Goal: Check status: Check status

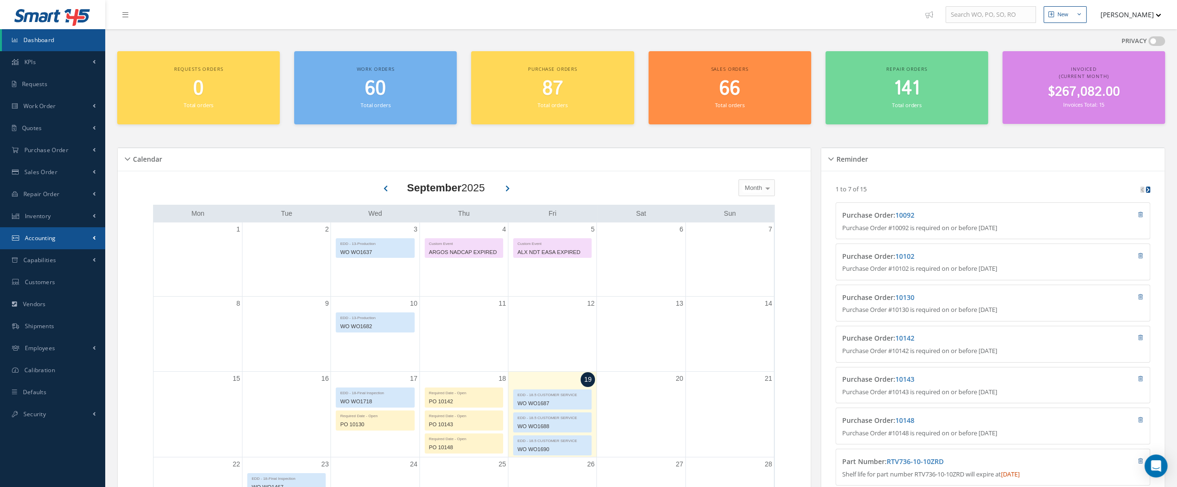
click at [59, 238] on link "Accounting" at bounding box center [52, 238] width 105 height 22
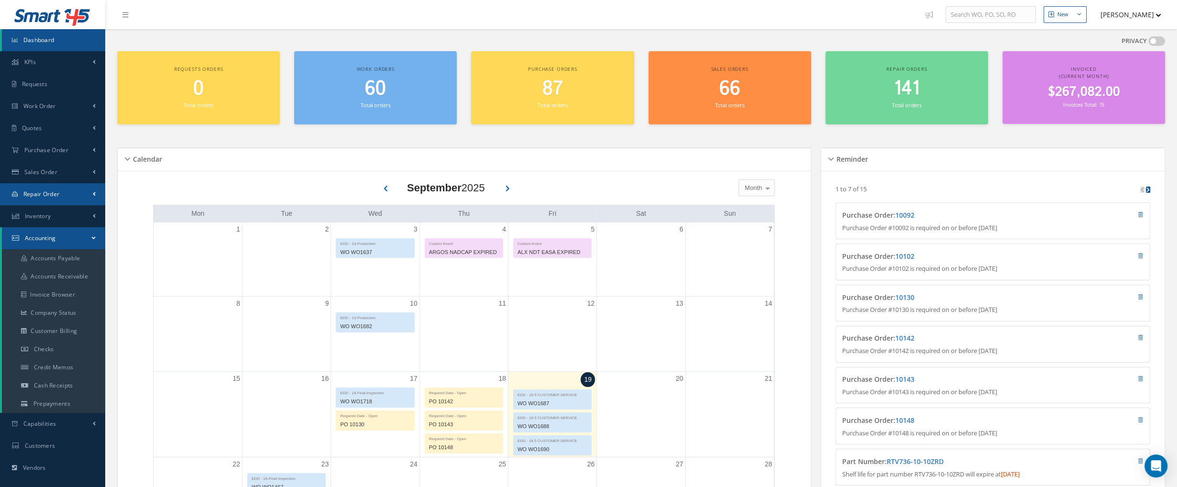
click at [56, 198] on link "Repair Order" at bounding box center [52, 194] width 105 height 22
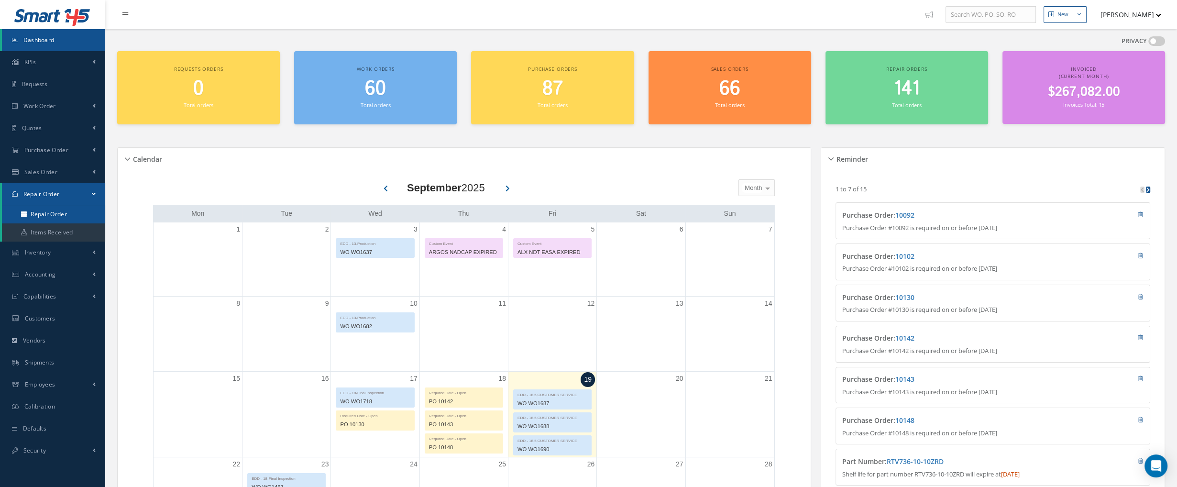
click at [64, 213] on link "Repair Order" at bounding box center [53, 214] width 103 height 18
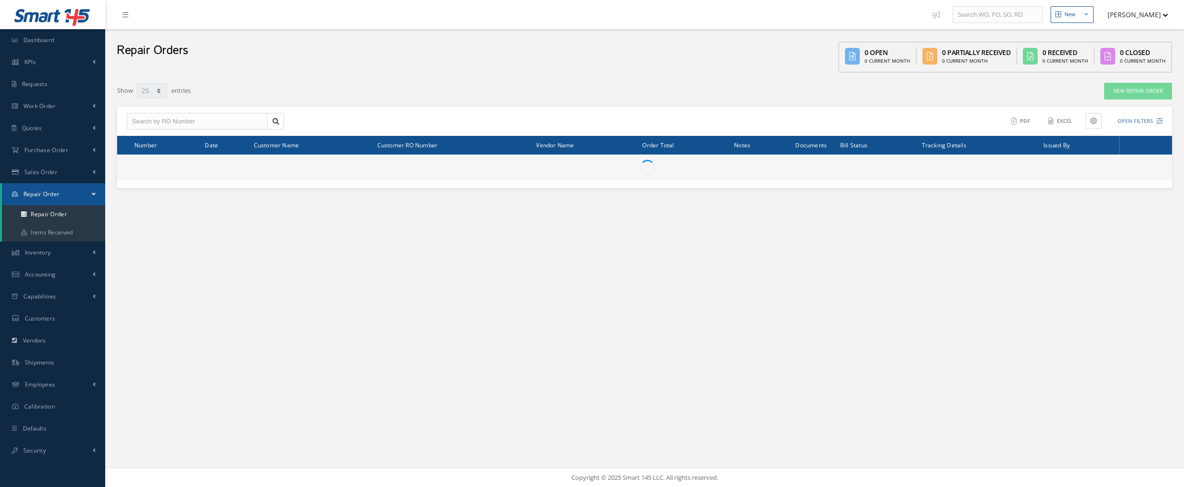
select select "25"
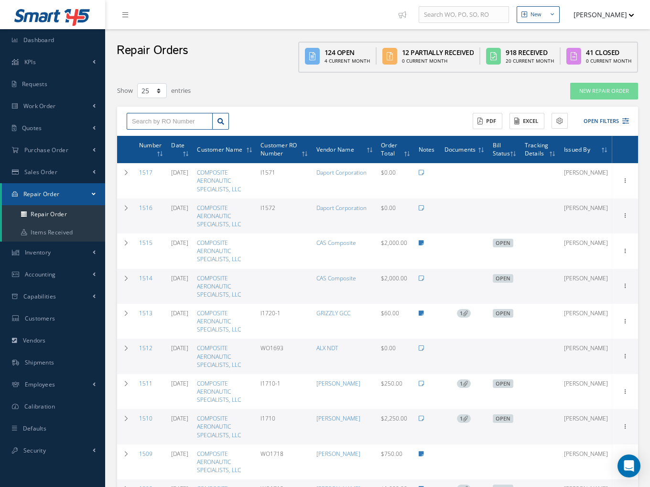
click at [171, 120] on input "text" at bounding box center [170, 121] width 86 height 17
type input "1269"
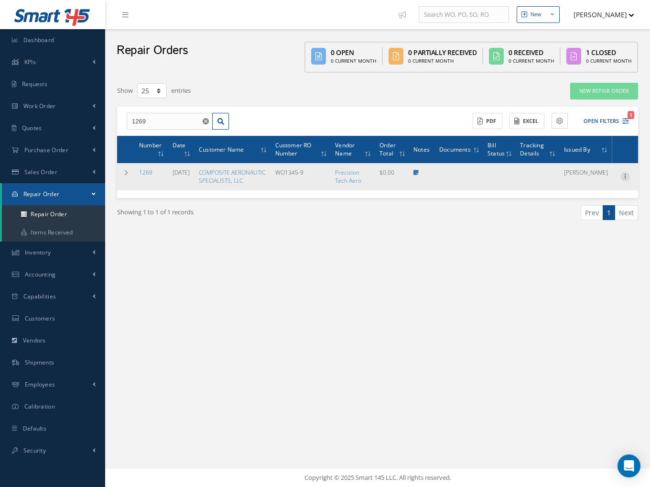
click at [624, 175] on icon at bounding box center [626, 176] width 10 height 8
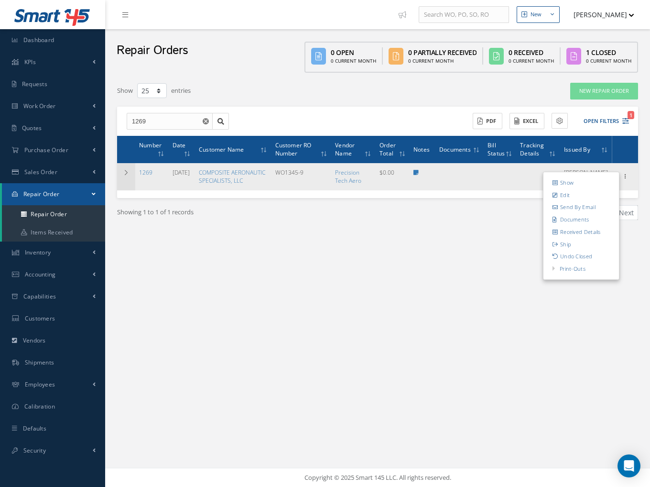
click at [127, 173] on icon at bounding box center [126, 173] width 7 height 6
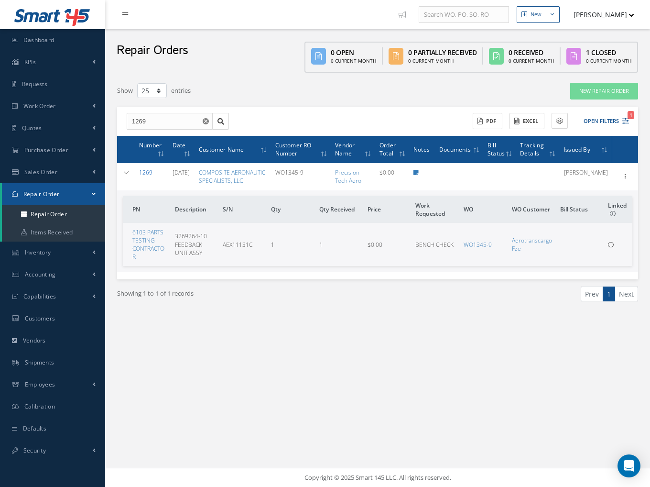
click at [147, 171] on link "1269" at bounding box center [145, 172] width 13 height 8
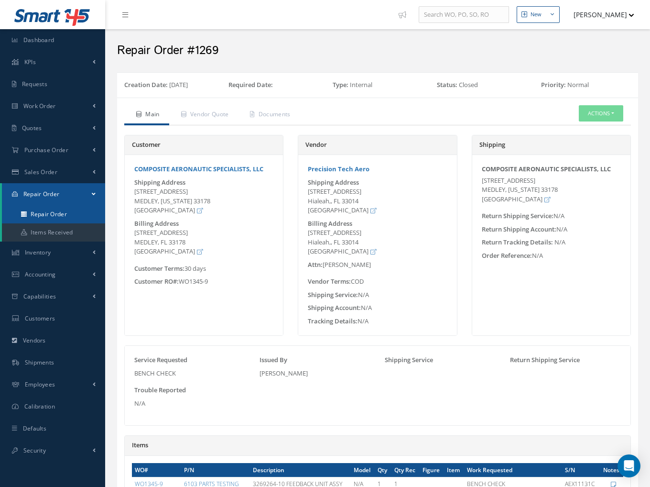
click at [47, 210] on link "Repair Order" at bounding box center [53, 214] width 103 height 18
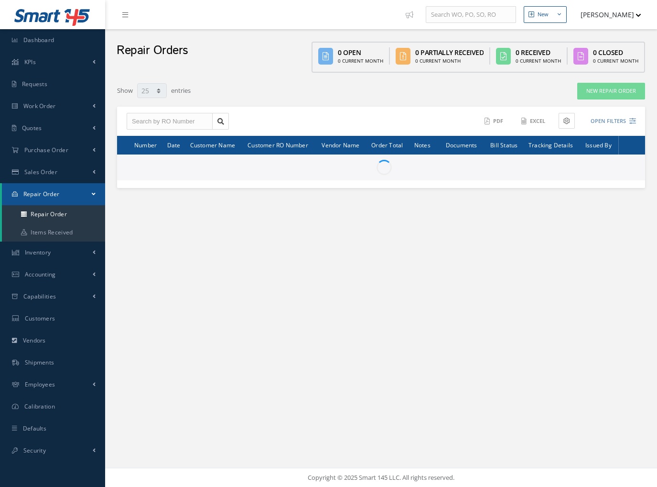
select select "25"
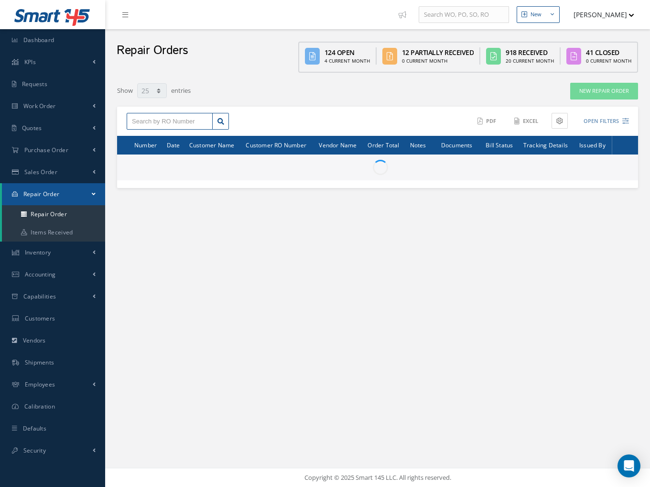
click at [163, 119] on input "text" at bounding box center [170, 121] width 86 height 17
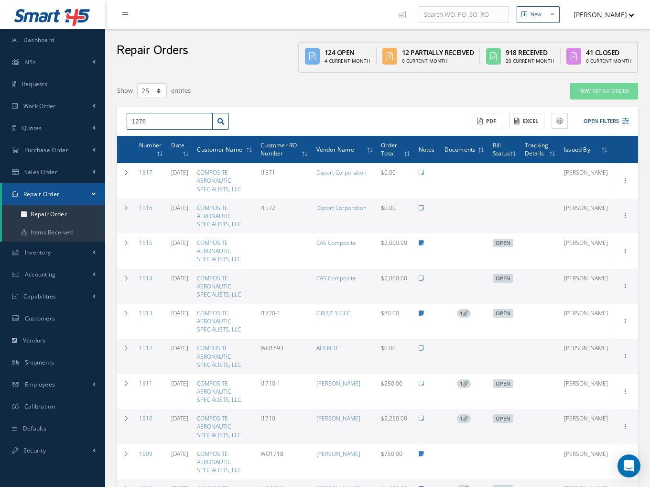
type input "1276"
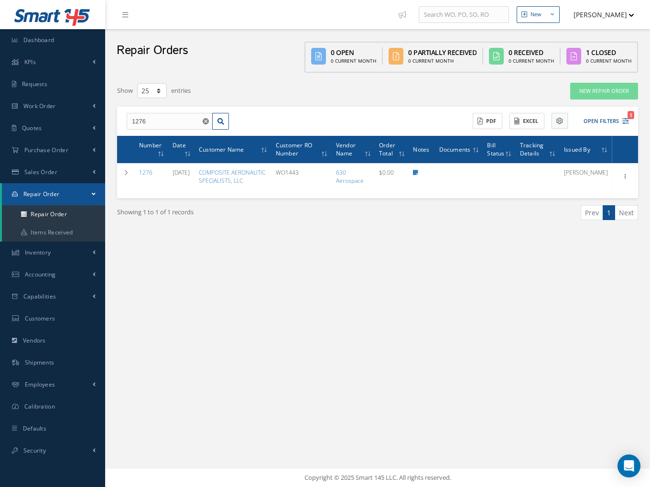
click at [558, 121] on icon at bounding box center [560, 121] width 7 height 7
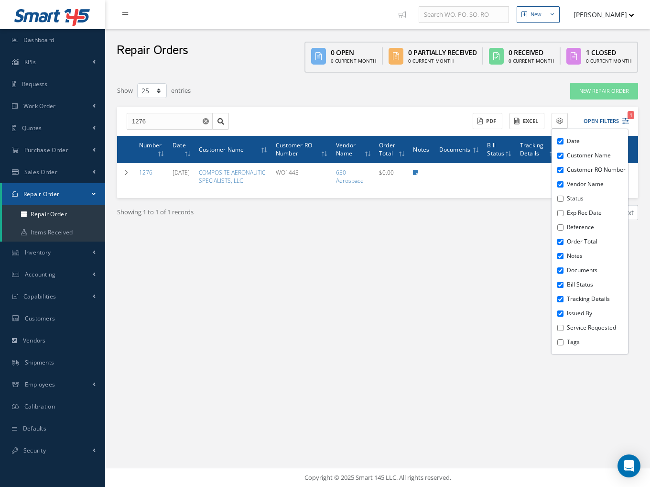
click at [575, 203] on label "Status" at bounding box center [596, 198] width 59 height 9
click at [564, 202] on input "Status" at bounding box center [561, 199] width 6 height 6
checkbox input "true"
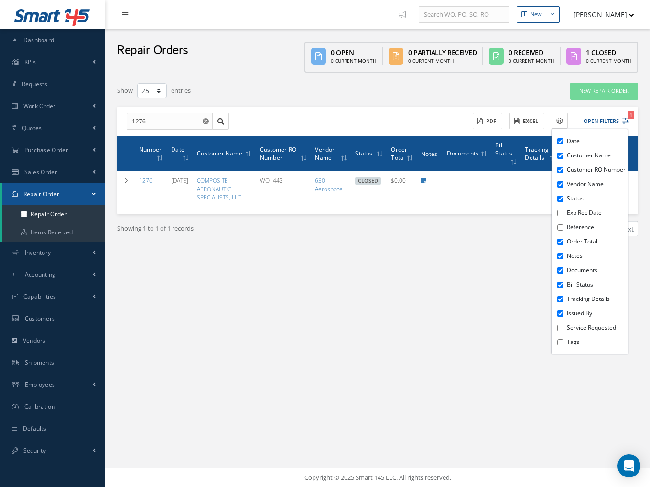
click at [506, 374] on div "New New Work Order New Purchase Order New Customer Quote New Sales Order New Re…" at bounding box center [377, 243] width 545 height 487
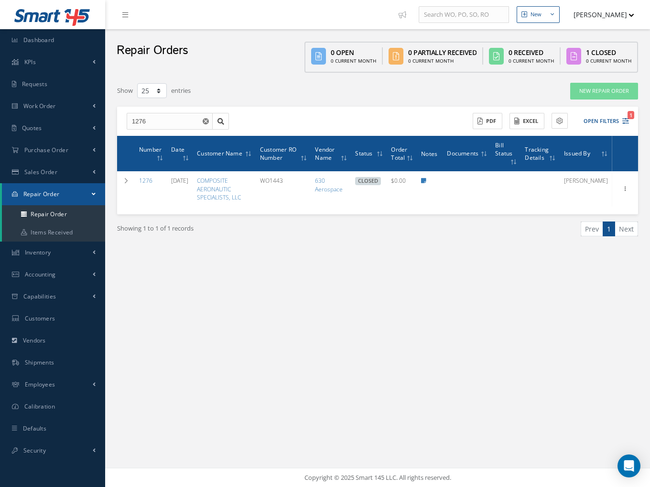
click at [421, 282] on div "New New Work Order New Purchase Order New Customer Quote New Sales Order New Re…" at bounding box center [377, 243] width 545 height 487
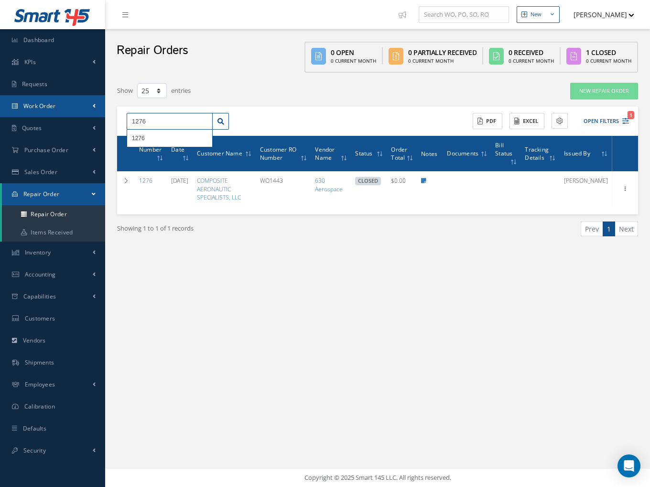
drag, startPoint x: 148, startPoint y: 122, endPoint x: 105, endPoint y: 117, distance: 43.4
click at [105, 117] on div "Smart 145 Dashboard KPIs Work Order Accounting Requests Work Order Work Order P…" at bounding box center [325, 243] width 650 height 487
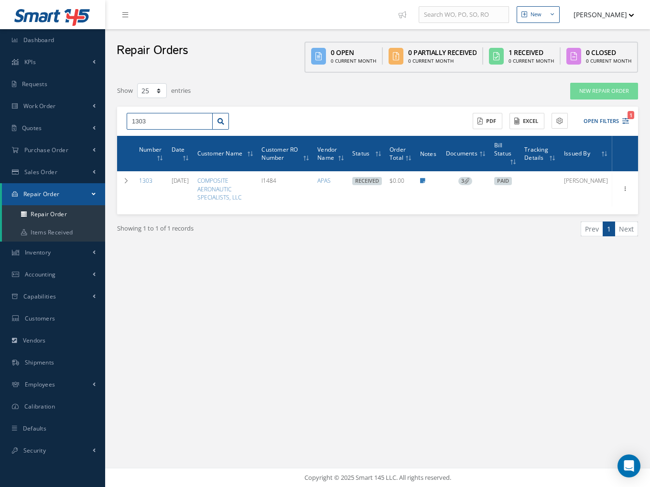
drag, startPoint x: 151, startPoint y: 125, endPoint x: 120, endPoint y: 120, distance: 30.9
click at [120, 120] on div "1303 1303" at bounding box center [178, 121] width 117 height 17
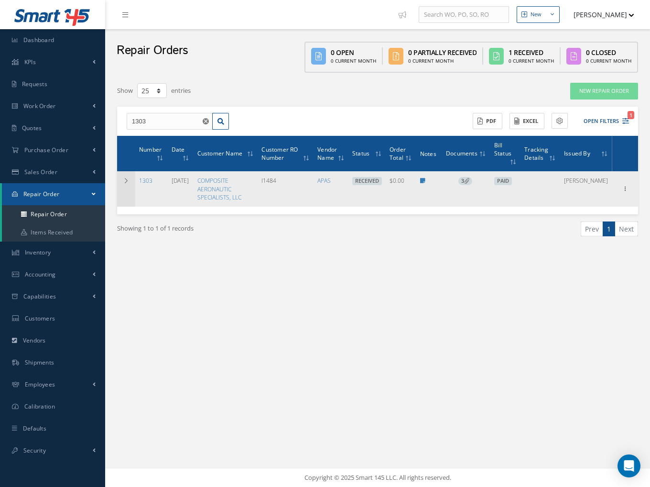
click at [122, 182] on td at bounding box center [126, 188] width 18 height 35
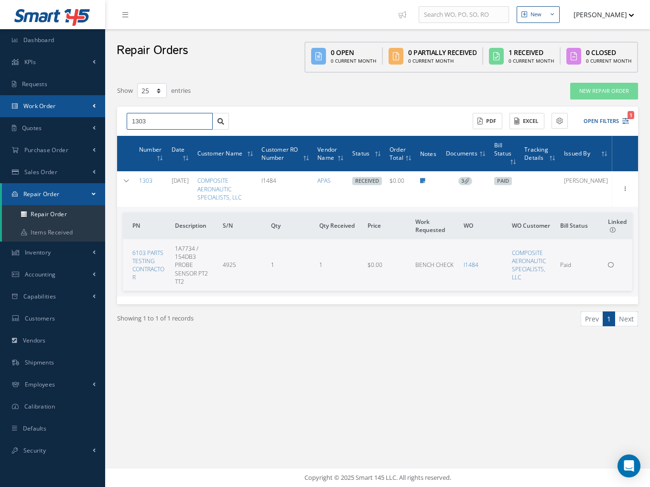
drag, startPoint x: 157, startPoint y: 121, endPoint x: 98, endPoint y: 114, distance: 59.8
click at [98, 114] on div "Smart 145 Dashboard KPIs Work Order Accounting Requests Work Order Work Order P…" at bounding box center [325, 243] width 650 height 487
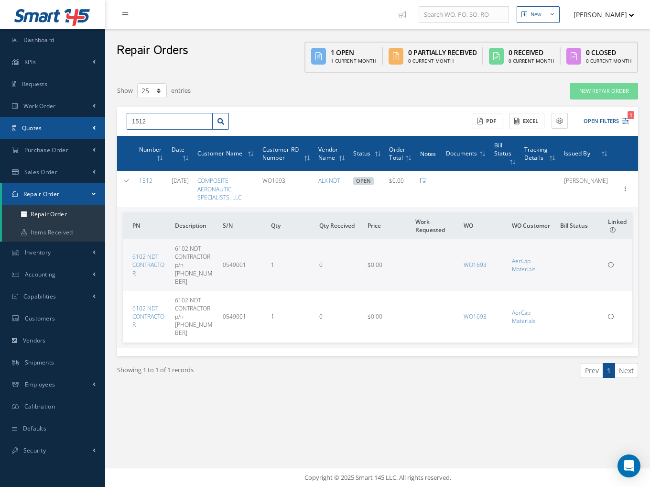
drag, startPoint x: 155, startPoint y: 123, endPoint x: 80, endPoint y: 119, distance: 75.2
click at [80, 119] on div "Smart 145 Dashboard KPIs Work Order Accounting Requests Work Order Work Order P…" at bounding box center [325, 243] width 650 height 487
type input "1446"
